Goal: Check status: Check status

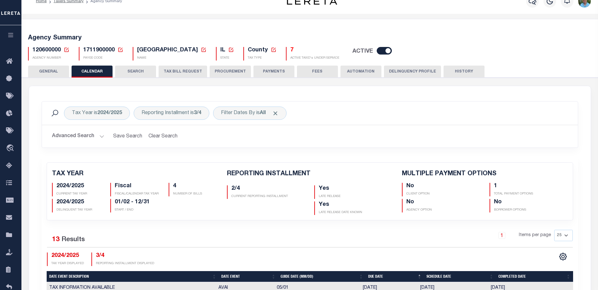
scroll to position [31, 0]
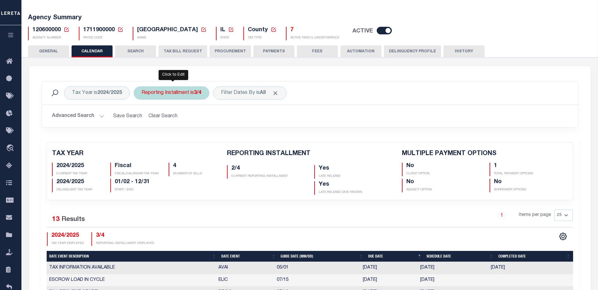
click at [176, 94] on div "Reporting Installment is 3/4" at bounding box center [172, 92] width 76 height 13
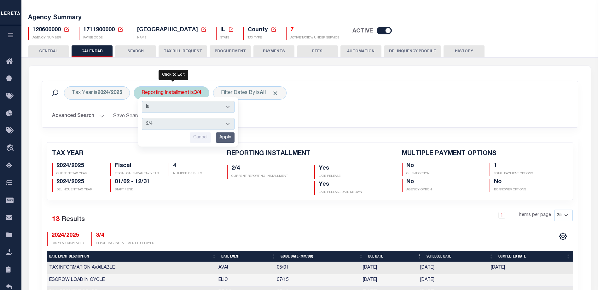
click at [179, 127] on select "1/4 2/4 3/4 4/4" at bounding box center [188, 124] width 93 height 12
select select "2/4"
click at [142, 118] on select "1/4 2/4 3/4 4/4" at bounding box center [188, 124] width 93 height 12
click at [227, 137] on input "Apply" at bounding box center [225, 137] width 19 height 10
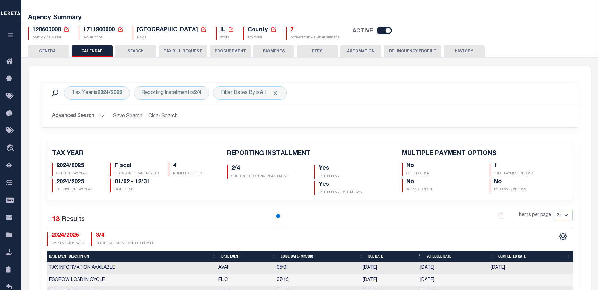
checkbox input "false"
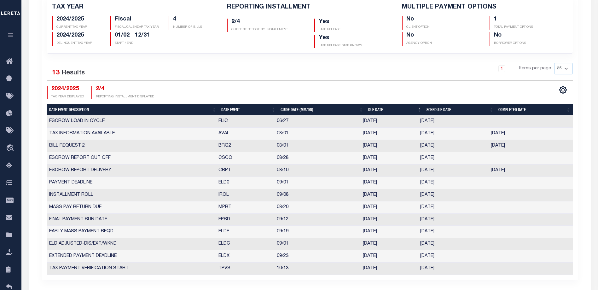
scroll to position [189, 0]
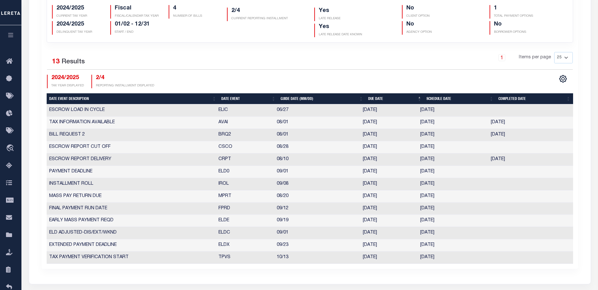
drag, startPoint x: 444, startPoint y: 185, endPoint x: 365, endPoint y: 182, distance: 79.1
click at [365, 182] on tr "INSTALLMENT ROLL IROL 09/08 [DATE] [DATE] 1017961" at bounding box center [310, 184] width 526 height 12
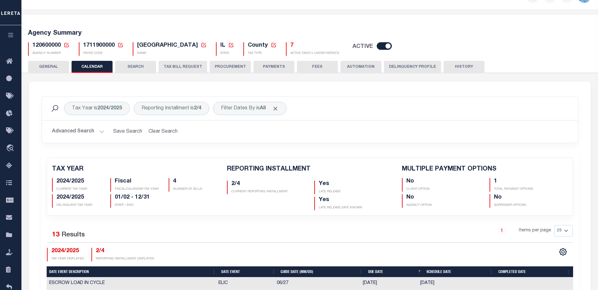
scroll to position [0, 0]
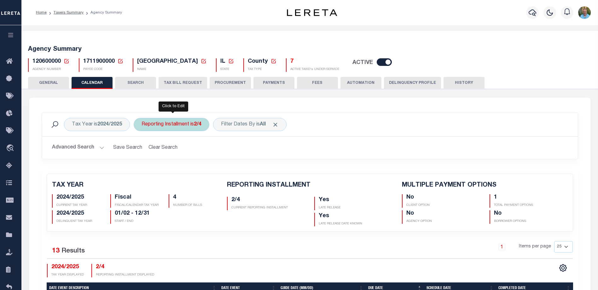
click at [185, 127] on div "Reporting Installment is 2/4" at bounding box center [172, 124] width 76 height 13
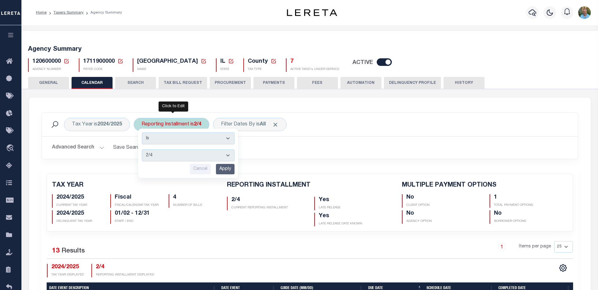
click at [178, 156] on select "1/4 2/4 3/4 4/4" at bounding box center [188, 155] width 93 height 12
select select "3/4"
click at [142, 149] on select "1/4 2/4 3/4 4/4" at bounding box center [188, 155] width 93 height 12
click at [229, 168] on input "Apply" at bounding box center [225, 169] width 19 height 10
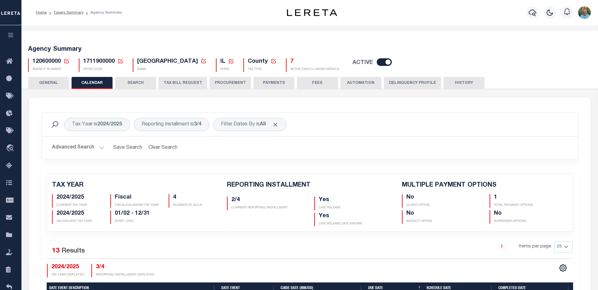
checkbox input "false"
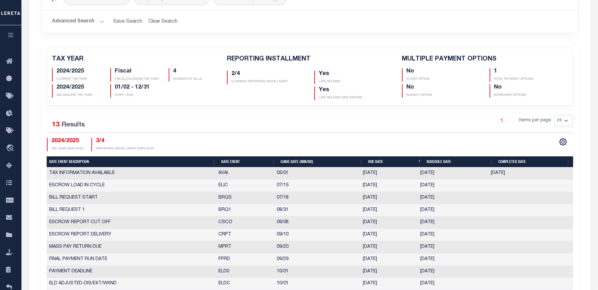
scroll to position [157, 0]
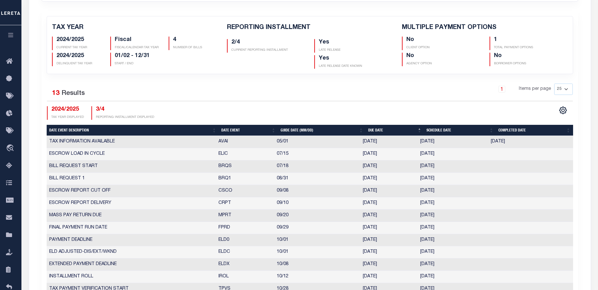
drag, startPoint x: 447, startPoint y: 179, endPoint x: 363, endPoint y: 178, distance: 83.8
click at [363, 178] on tr "BILL REQUEST 1 BRQ1 08/31 [DATE] [DATE] 6959057" at bounding box center [310, 179] width 526 height 12
click at [431, 179] on td "[DATE]" at bounding box center [452, 179] width 71 height 12
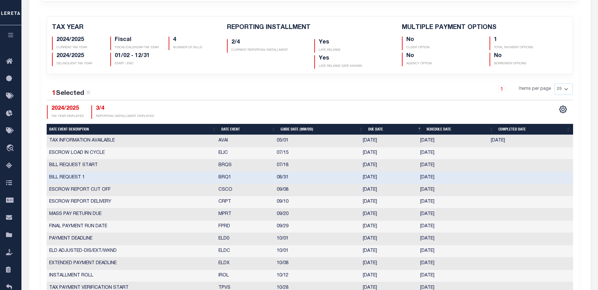
scroll to position [189, 0]
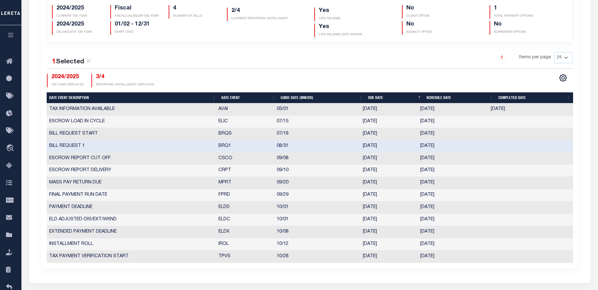
drag, startPoint x: 446, startPoint y: 243, endPoint x: 415, endPoint y: 242, distance: 31.8
click at [415, 242] on tr "INSTALLMENT ROLL IROL 10/12 [DATE] [DATE] 7112450" at bounding box center [310, 244] width 526 height 12
drag, startPoint x: 447, startPoint y: 146, endPoint x: 421, endPoint y: 146, distance: 26.2
click at [421, 146] on td "[DATE]" at bounding box center [452, 146] width 71 height 12
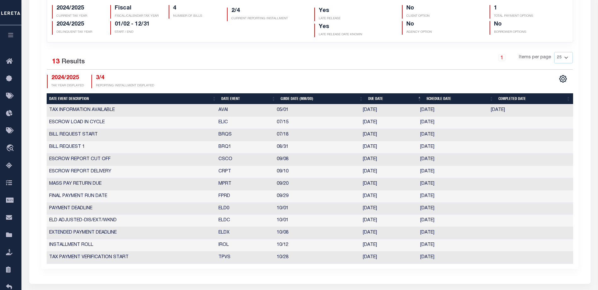
scroll to position [94, 0]
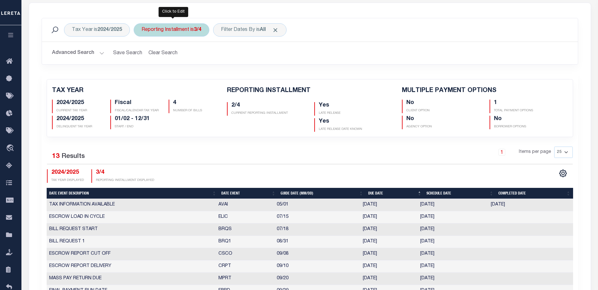
click at [185, 29] on div "Reporting Installment is 3/4" at bounding box center [172, 29] width 76 height 13
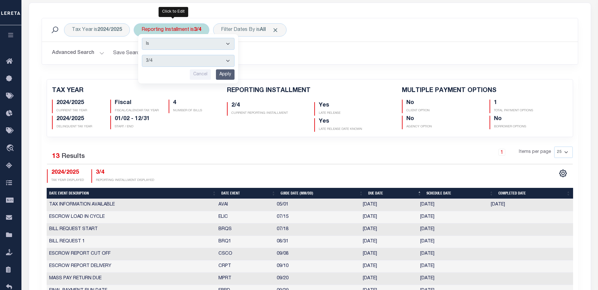
drag, startPoint x: 179, startPoint y: 62, endPoint x: 175, endPoint y: 66, distance: 5.6
click at [179, 62] on select "1/4 2/4 3/4 4/4" at bounding box center [188, 61] width 93 height 12
select select "2/4"
click at [142, 55] on select "1/4 2/4 3/4 4/4" at bounding box center [188, 61] width 93 height 12
click at [223, 75] on input "Apply" at bounding box center [225, 74] width 19 height 10
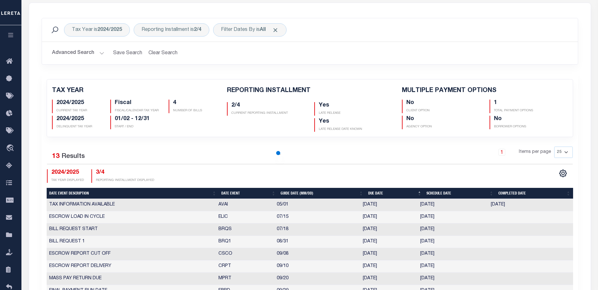
checkbox input "false"
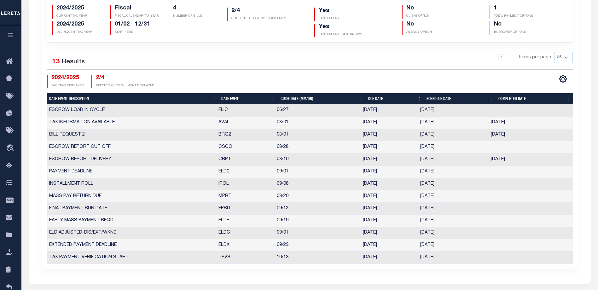
scroll to position [157, 0]
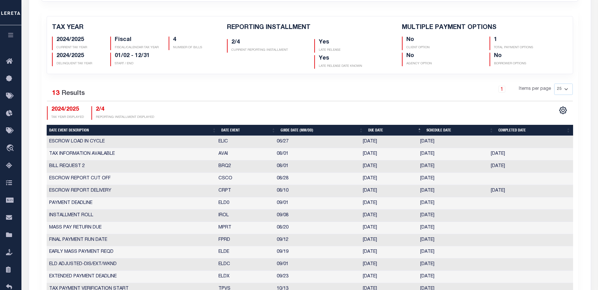
drag, startPoint x: 420, startPoint y: 216, endPoint x: 442, endPoint y: 215, distance: 22.4
click at [442, 215] on td "[DATE]" at bounding box center [452, 215] width 71 height 12
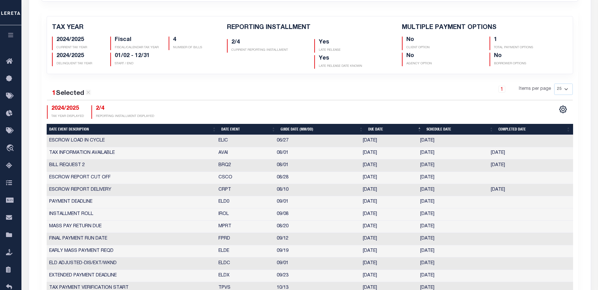
scroll to position [63, 0]
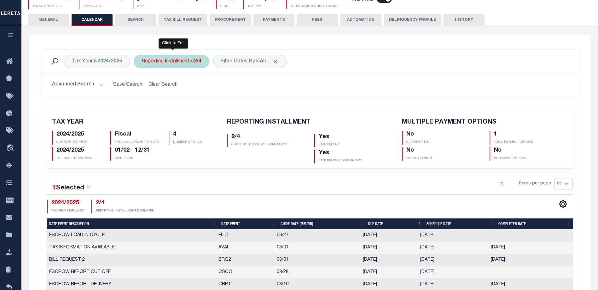
click at [167, 65] on div "Reporting Installment is 2/4" at bounding box center [172, 61] width 76 height 13
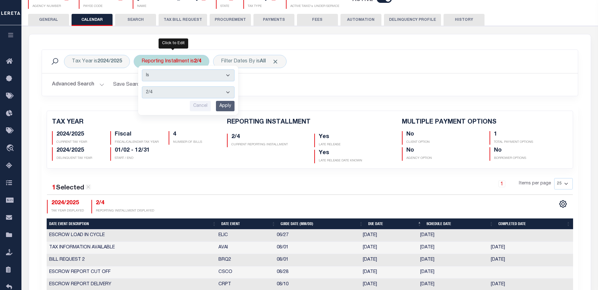
click at [167, 92] on select "1/4 2/4 3/4 4/4" at bounding box center [188, 92] width 93 height 12
select select "3/4"
click at [142, 86] on select "1/4 2/4 3/4 4/4" at bounding box center [188, 92] width 93 height 12
click at [227, 106] on input "Apply" at bounding box center [225, 106] width 19 height 10
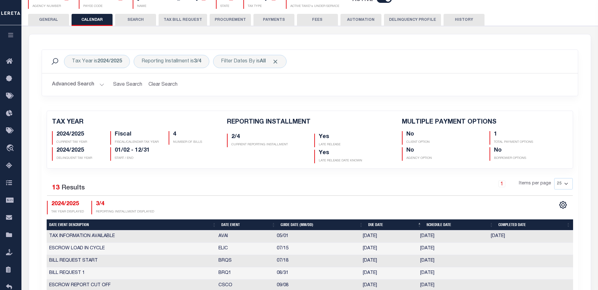
checkbox input "false"
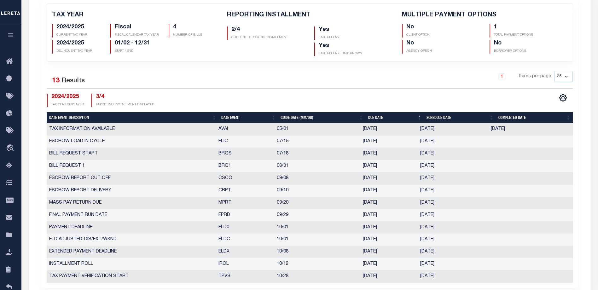
scroll to position [189, 0]
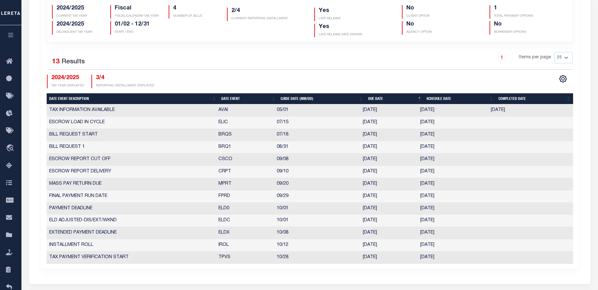
drag, startPoint x: 445, startPoint y: 148, endPoint x: 420, endPoint y: 148, distance: 24.6
click at [420, 148] on td "[DATE]" at bounding box center [452, 147] width 71 height 12
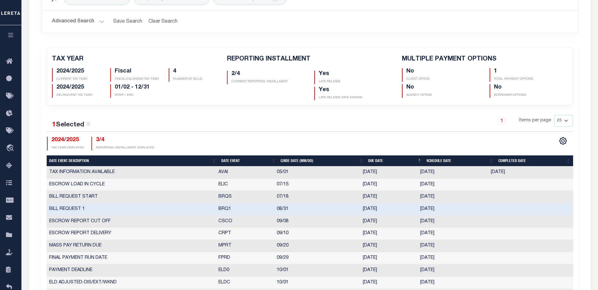
scroll to position [31, 0]
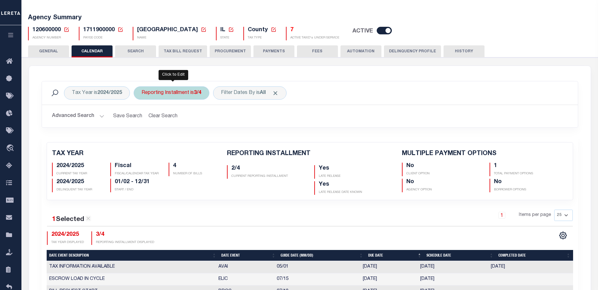
click at [193, 94] on div "Reporting Installment is 3/4" at bounding box center [172, 92] width 76 height 13
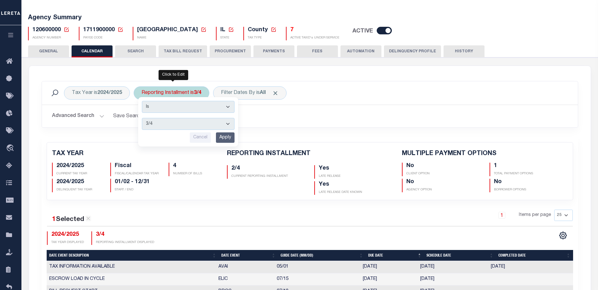
click at [170, 123] on select "1/4 2/4 3/4 4/4" at bounding box center [188, 124] width 93 height 12
select select "2/4"
click at [142, 118] on select "1/4 2/4 3/4 4/4" at bounding box center [188, 124] width 93 height 12
click at [225, 135] on input "Apply" at bounding box center [225, 137] width 19 height 10
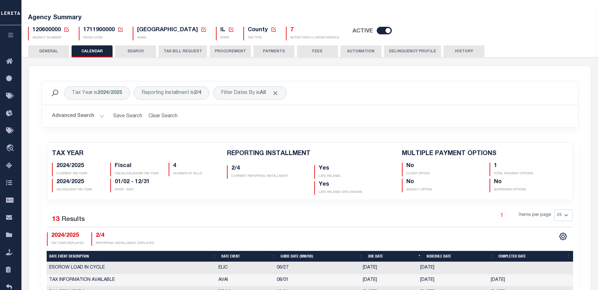
checkbox input "false"
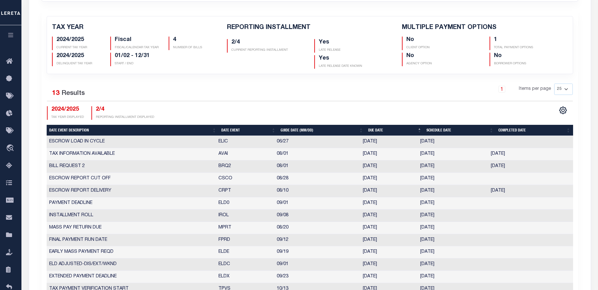
scroll to position [189, 0]
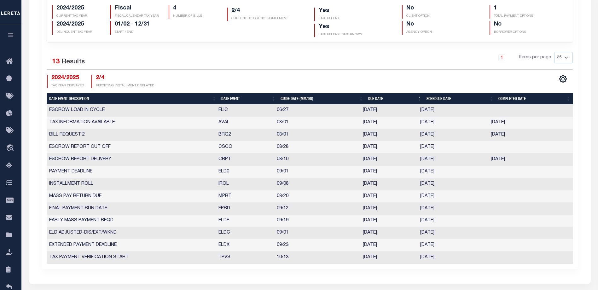
drag, startPoint x: 446, startPoint y: 184, endPoint x: 420, endPoint y: 184, distance: 25.8
click at [420, 184] on td "[DATE]" at bounding box center [452, 184] width 71 height 12
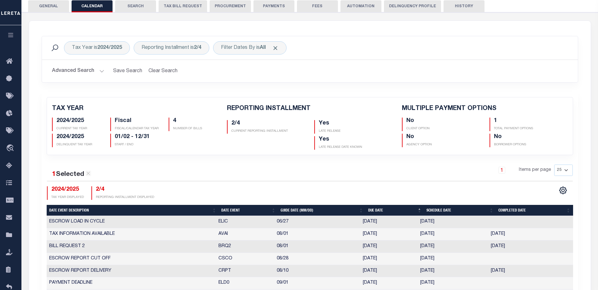
scroll to position [63, 0]
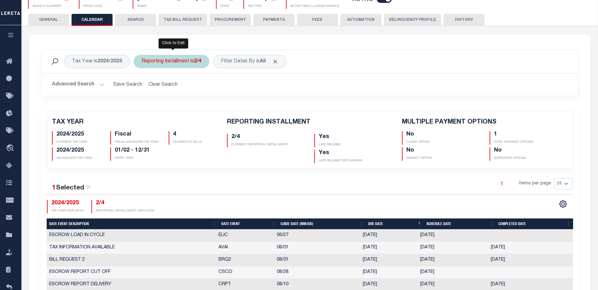
click at [193, 65] on div "Reporting Installment is 2/4" at bounding box center [172, 61] width 76 height 13
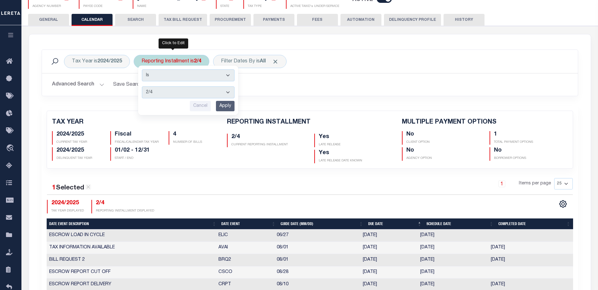
click at [180, 94] on select "1/4 2/4 3/4 4/4" at bounding box center [188, 92] width 93 height 12
select select "3/4"
click at [142, 86] on select "1/4 2/4 3/4 4/4" at bounding box center [188, 92] width 93 height 12
click at [222, 105] on input "Apply" at bounding box center [225, 106] width 19 height 10
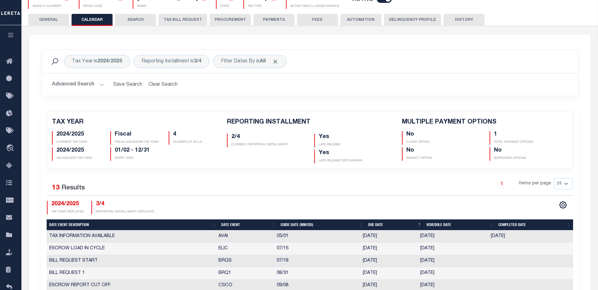
checkbox input "false"
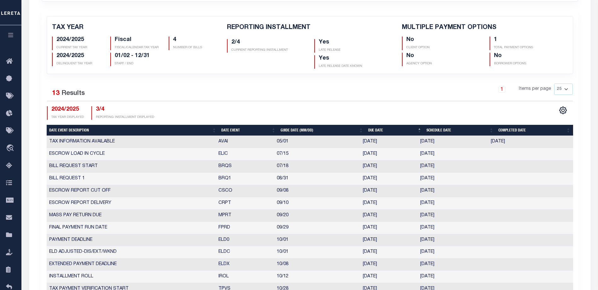
scroll to position [189, 0]
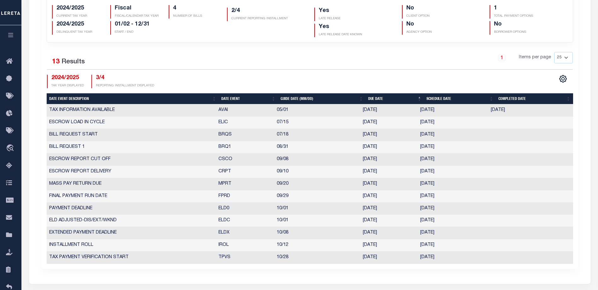
drag, startPoint x: 443, startPoint y: 148, endPoint x: 420, endPoint y: 147, distance: 23.4
click at [420, 147] on td "[DATE]" at bounding box center [452, 147] width 71 height 12
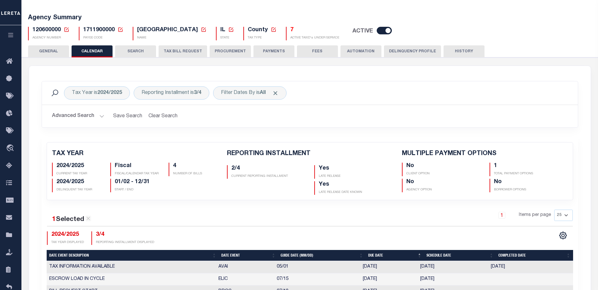
scroll to position [0, 0]
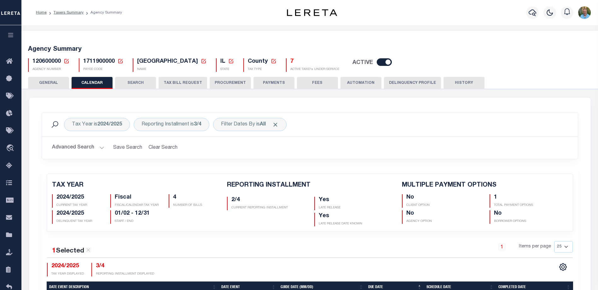
click at [329, 119] on div "Tax Year is 2024/2025 Reporting Installment is 3/4 Filter Dates By is All Search" at bounding box center [309, 124] width 525 height 13
